Goal: Find specific fact: Find specific fact

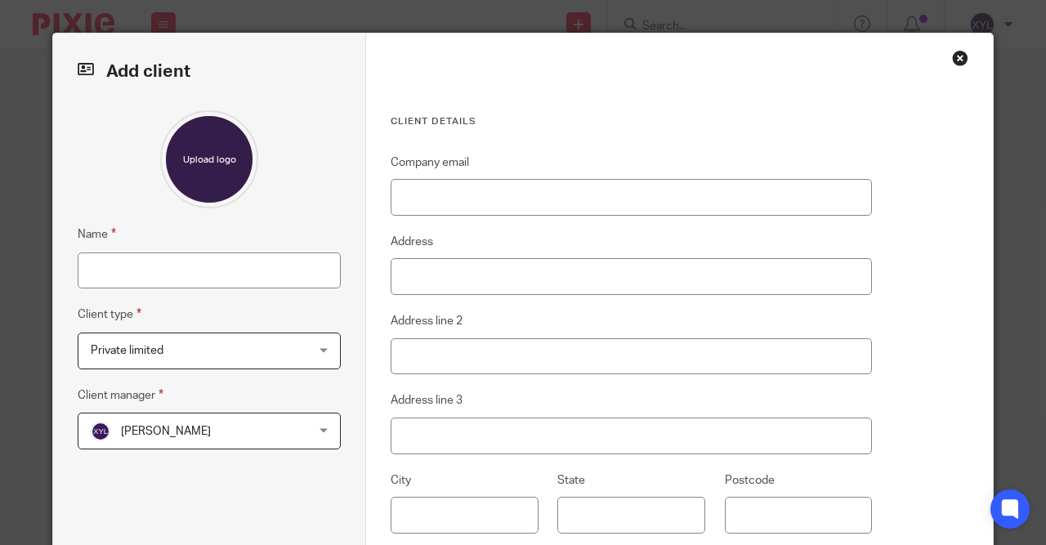
drag, startPoint x: 973, startPoint y: 57, endPoint x: 936, endPoint y: 63, distance: 37.2
click at [969, 57] on div "Client details Company email Address Address line 2 Address line 3 City State P…" at bounding box center [679, 380] width 627 height 695
click at [936, 61] on div "Client details Company email Address Address line 2 Address line 3 City State P…" at bounding box center [679, 380] width 627 height 695
click at [954, 56] on div "Close this dialog window" at bounding box center [960, 58] width 16 height 16
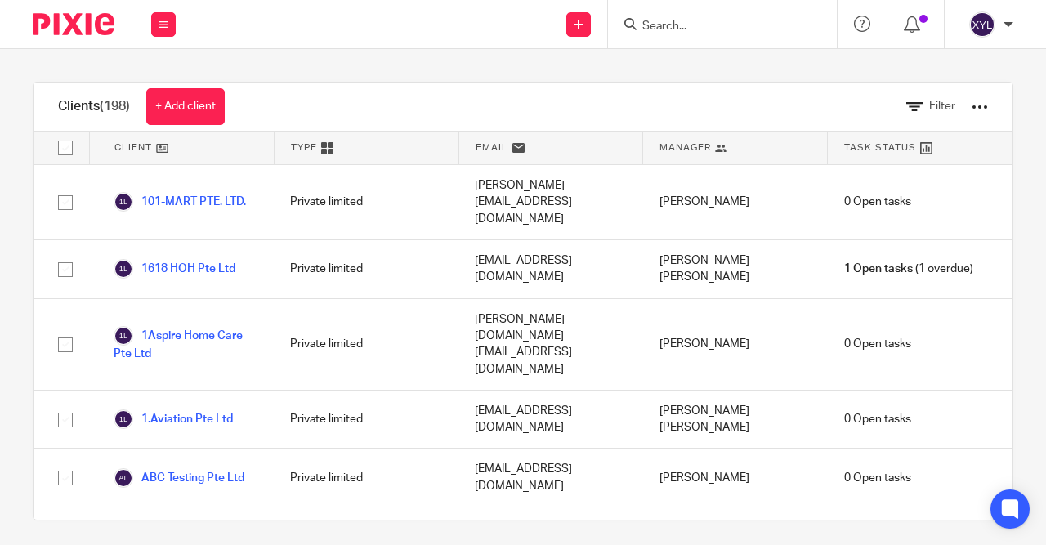
click at [69, 14] on img at bounding box center [74, 24] width 82 height 22
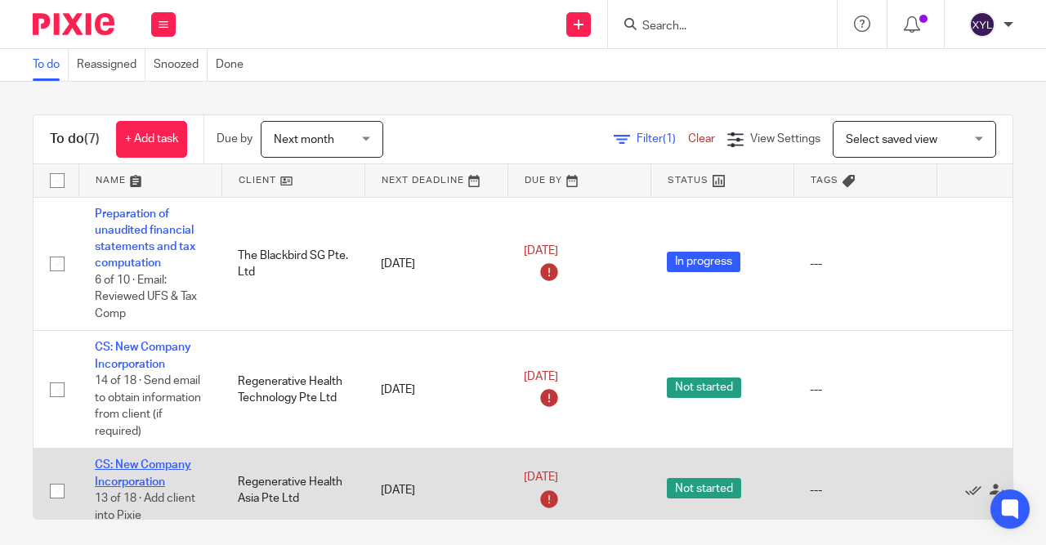
click at [125, 487] on link "CS: New Company Incorporation" at bounding box center [143, 473] width 96 height 28
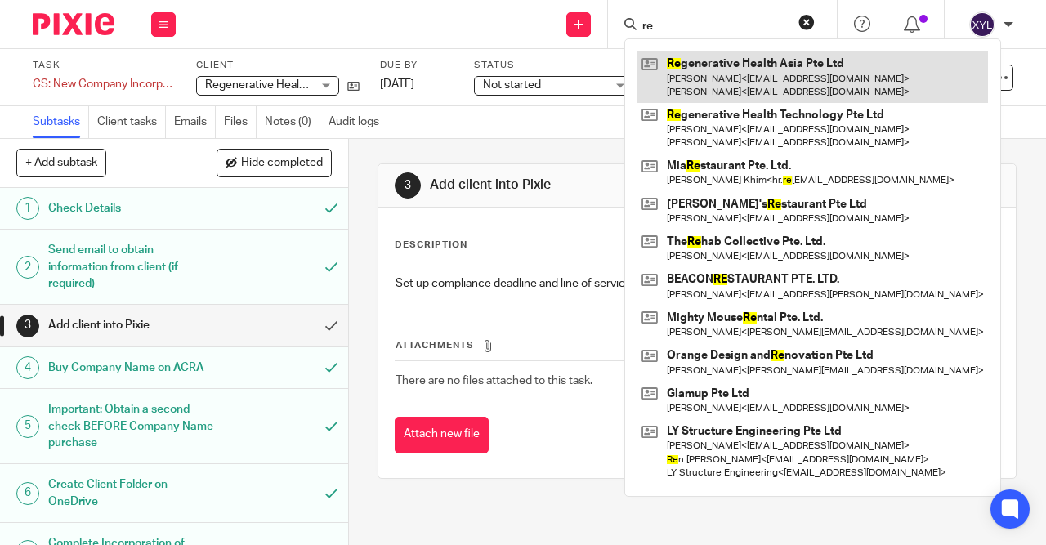
type input "re"
click at [757, 56] on link at bounding box center [812, 76] width 351 height 51
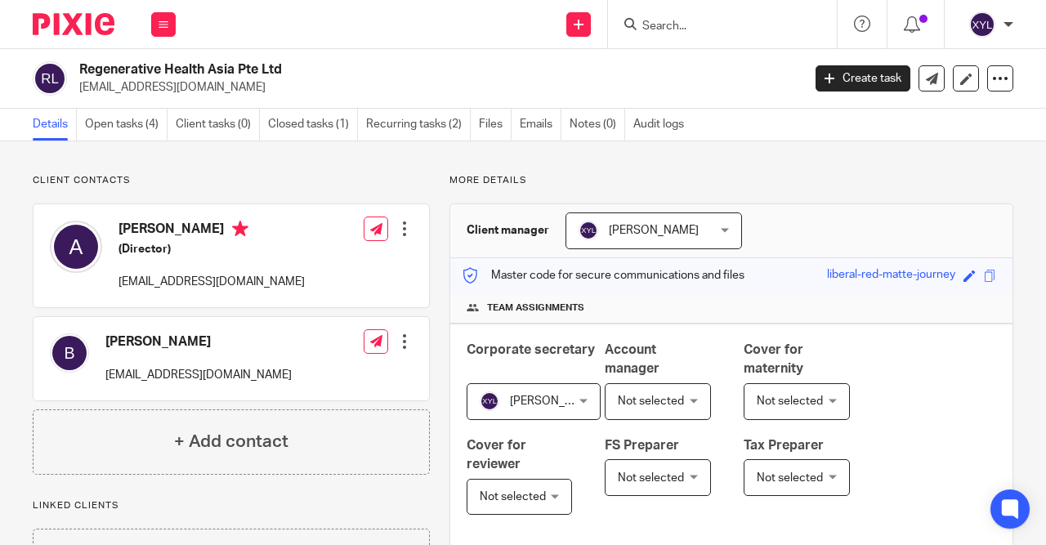
scroll to position [301, 0]
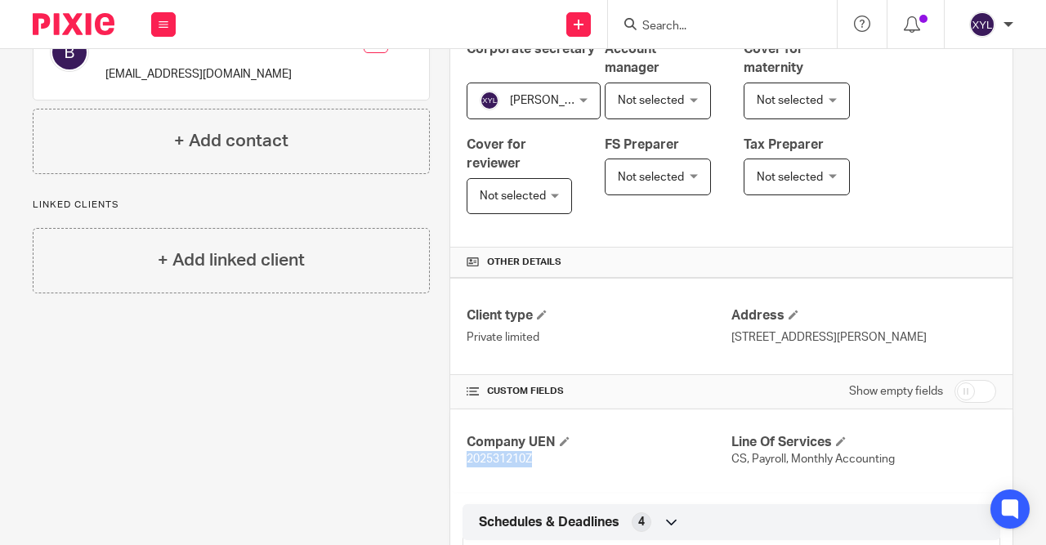
drag, startPoint x: 531, startPoint y: 472, endPoint x: 460, endPoint y: 470, distance: 71.1
click at [460, 470] on div "Company UEN 202531210Z Line Of Services CS, Payroll, Monthly Accounting" at bounding box center [731, 450] width 562 height 83
copy span "202531210Z"
